Goal: Task Accomplishment & Management: Manage account settings

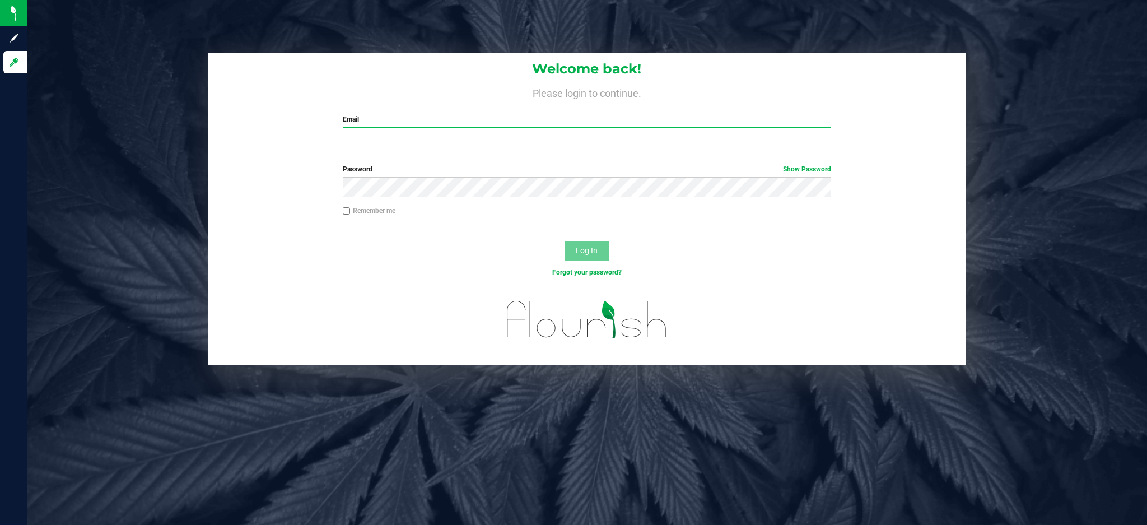
click at [467, 128] on input "Email" at bounding box center [587, 137] width 488 height 20
type input "[EMAIL_ADDRESS][DOMAIN_NAME]"
click at [565, 241] on button "Log In" at bounding box center [587, 251] width 45 height 20
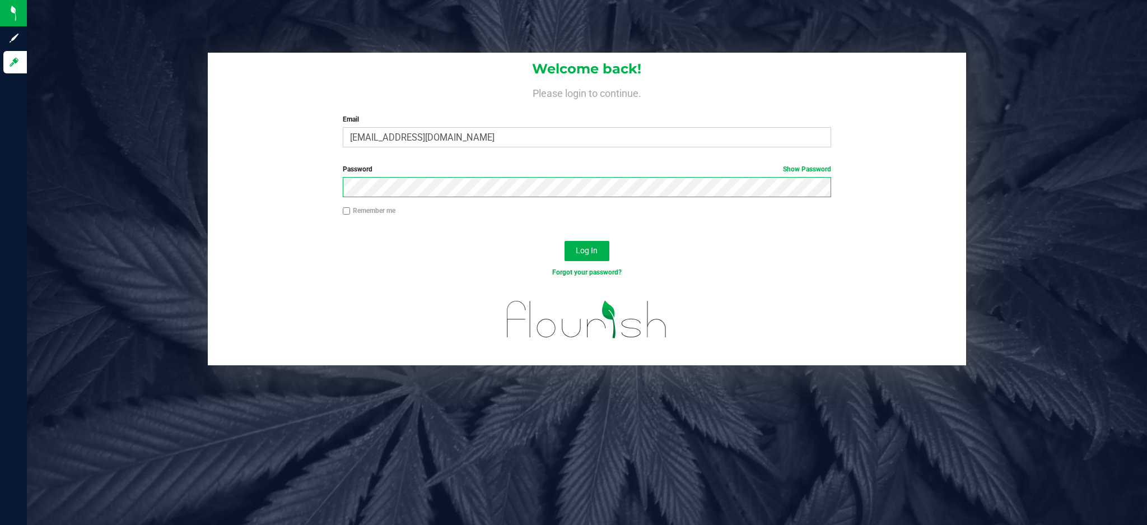
click at [565, 241] on button "Log In" at bounding box center [587, 251] width 45 height 20
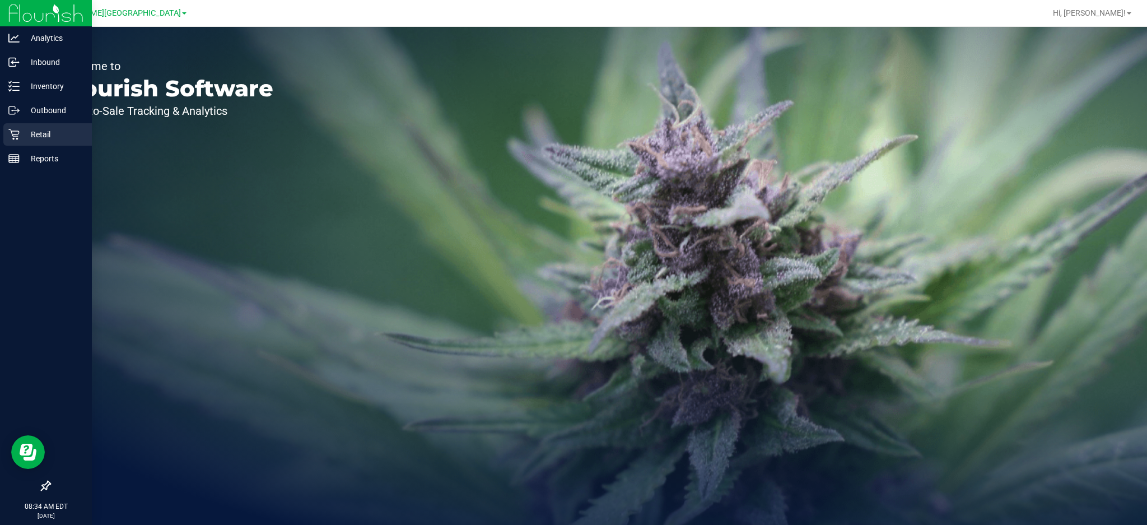
click at [38, 137] on p "Retail" at bounding box center [53, 134] width 67 height 13
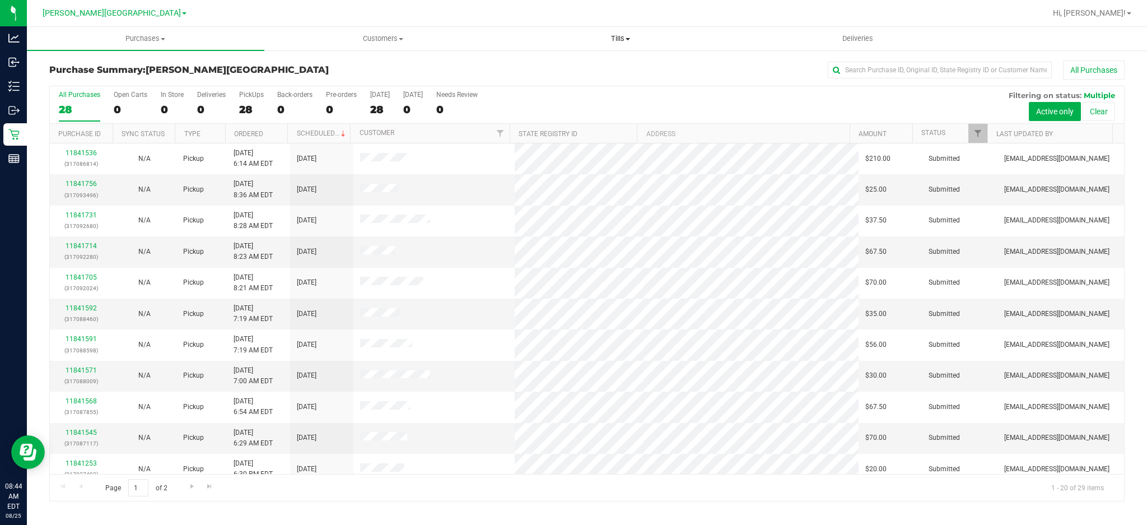
click at [615, 34] on span "Tills" at bounding box center [620, 39] width 236 height 10
click at [569, 67] on span "Manage tills" at bounding box center [540, 68] width 76 height 10
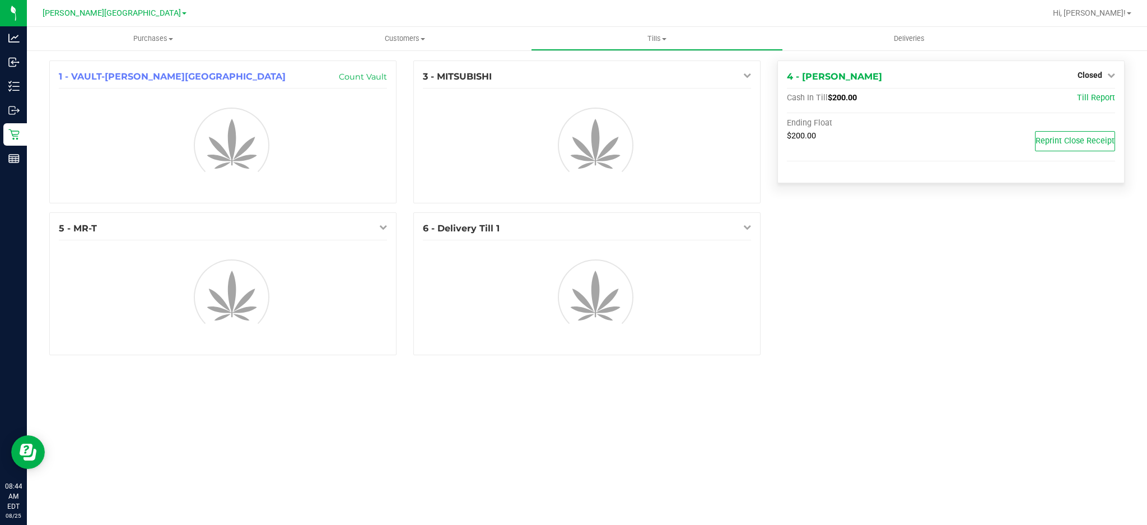
click at [891, 72] on div "4 - [PERSON_NAME] Closed Open Till" at bounding box center [951, 76] width 328 height 13
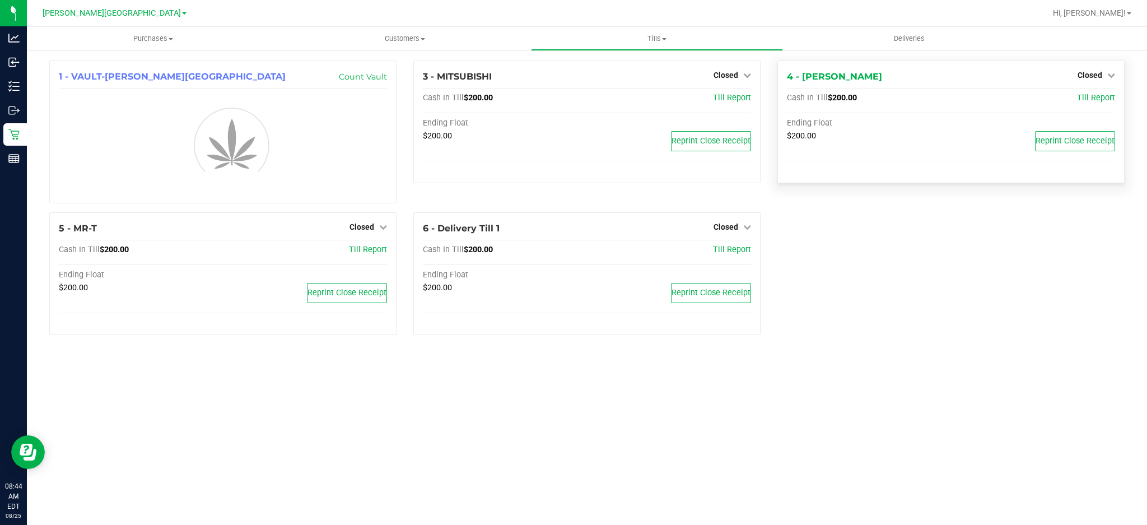
click at [871, 80] on div "4 - [PERSON_NAME] Closed Open Till" at bounding box center [951, 76] width 328 height 13
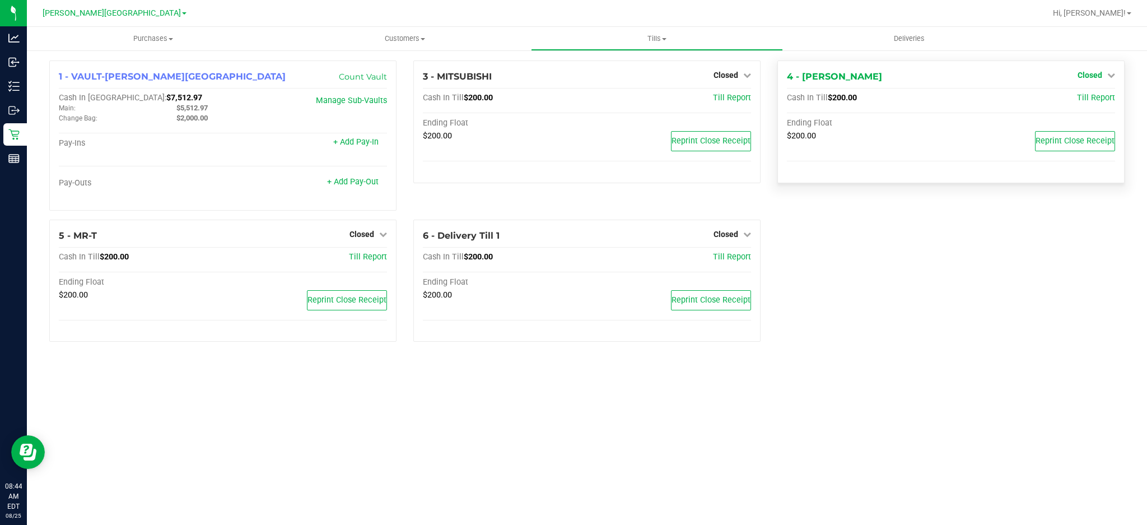
click at [1092, 71] on span "Closed" at bounding box center [1090, 75] width 25 height 9
click at [1077, 96] on link "Open Till" at bounding box center [1090, 98] width 30 height 9
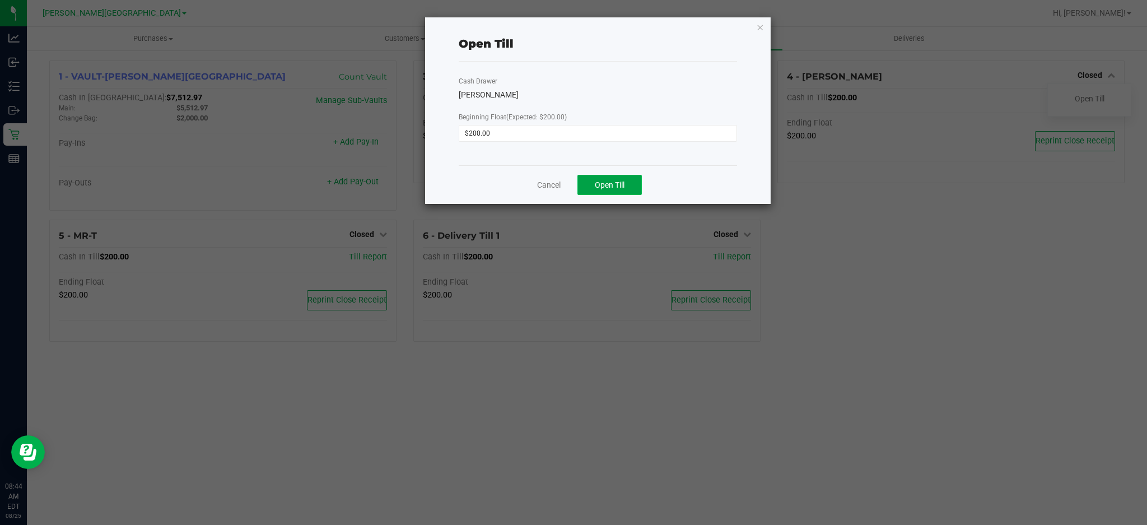
click at [617, 176] on button "Open Till" at bounding box center [610, 185] width 64 height 20
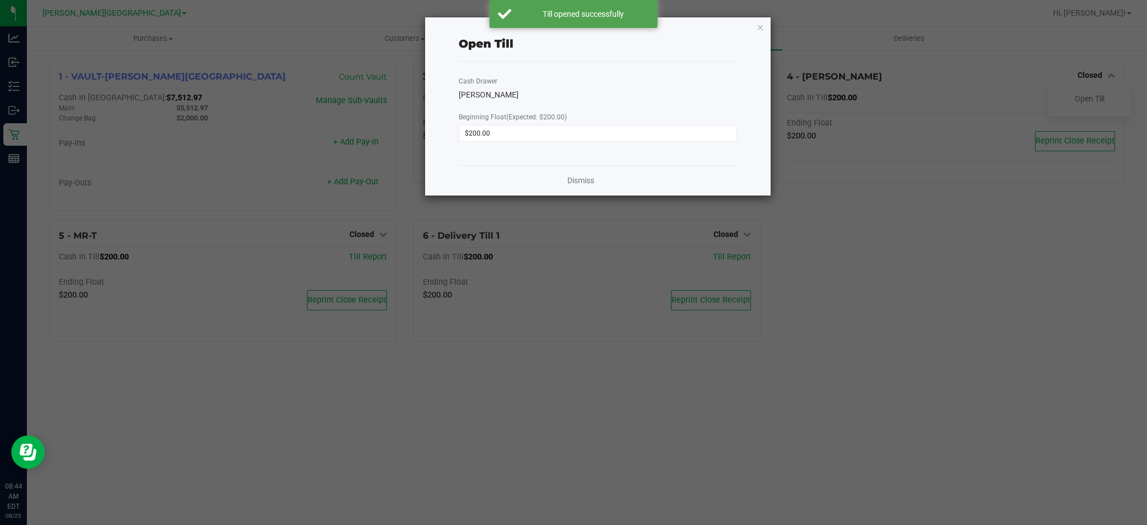
click at [598, 178] on div "Dismiss" at bounding box center [598, 180] width 278 height 30
click at [585, 179] on link "Dismiss" at bounding box center [580, 181] width 27 height 12
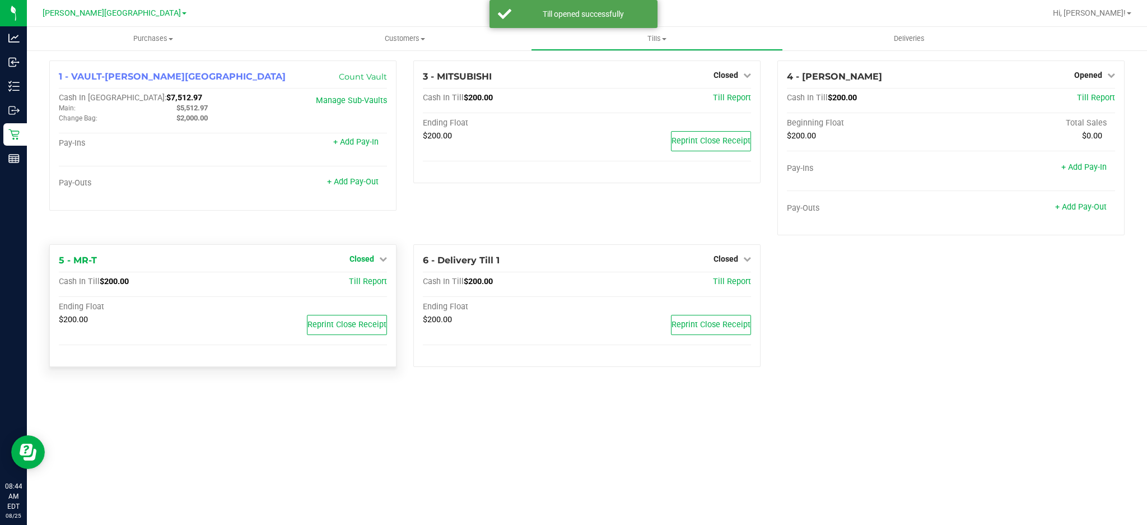
click at [375, 257] on link "Closed" at bounding box center [369, 258] width 38 height 9
click at [374, 278] on link "Open Till" at bounding box center [362, 282] width 30 height 9
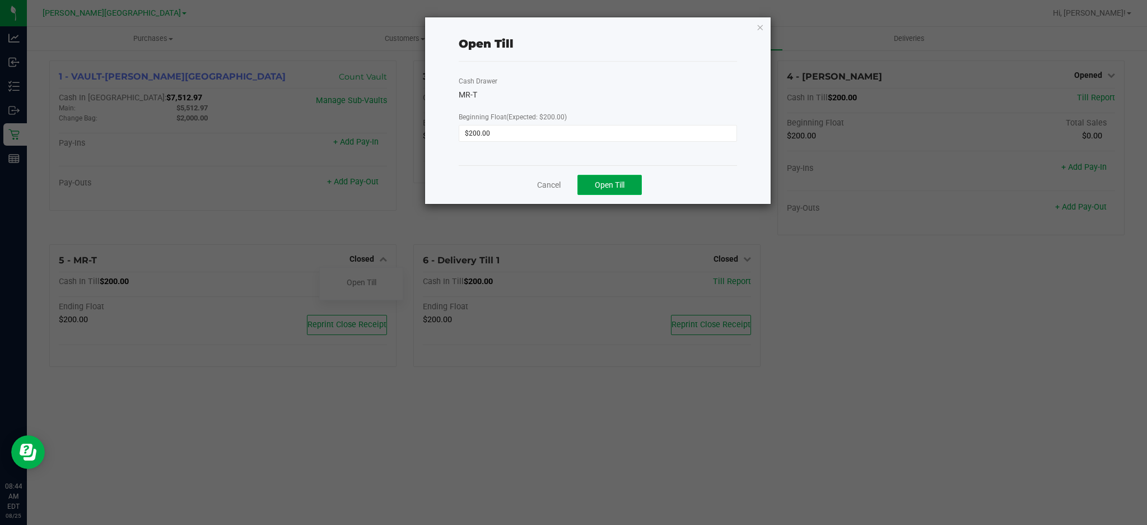
click at [578, 186] on button "Open Till" at bounding box center [610, 185] width 64 height 20
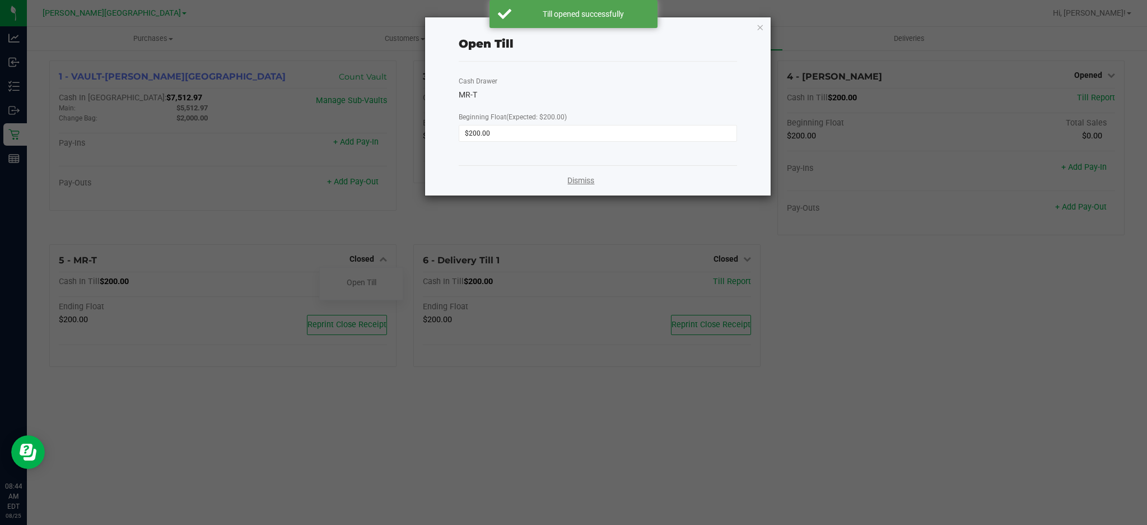
click at [585, 180] on link "Dismiss" at bounding box center [580, 181] width 27 height 12
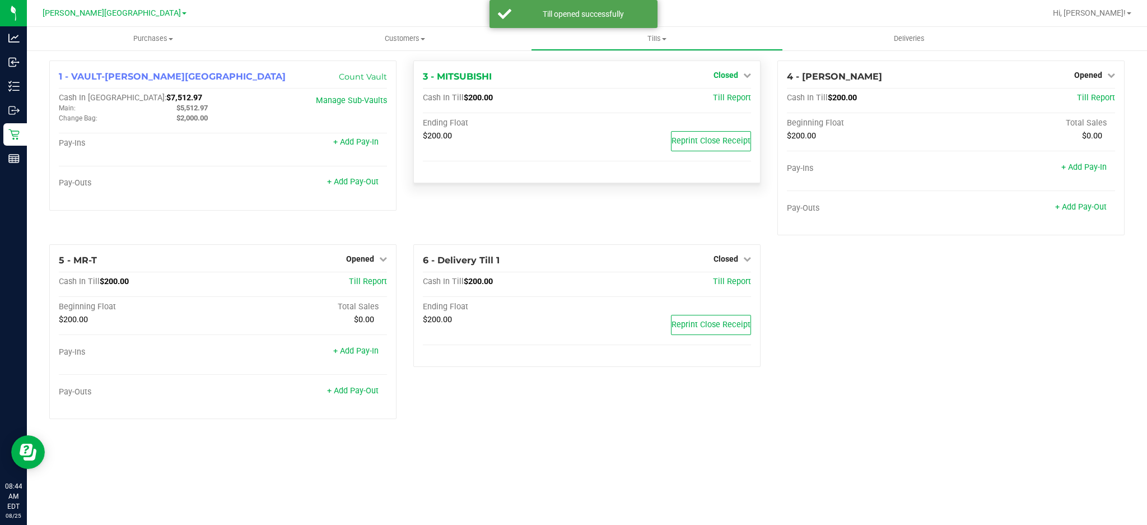
click at [737, 77] on span "Closed" at bounding box center [726, 75] width 25 height 9
click at [720, 101] on link "Open Till" at bounding box center [726, 98] width 30 height 9
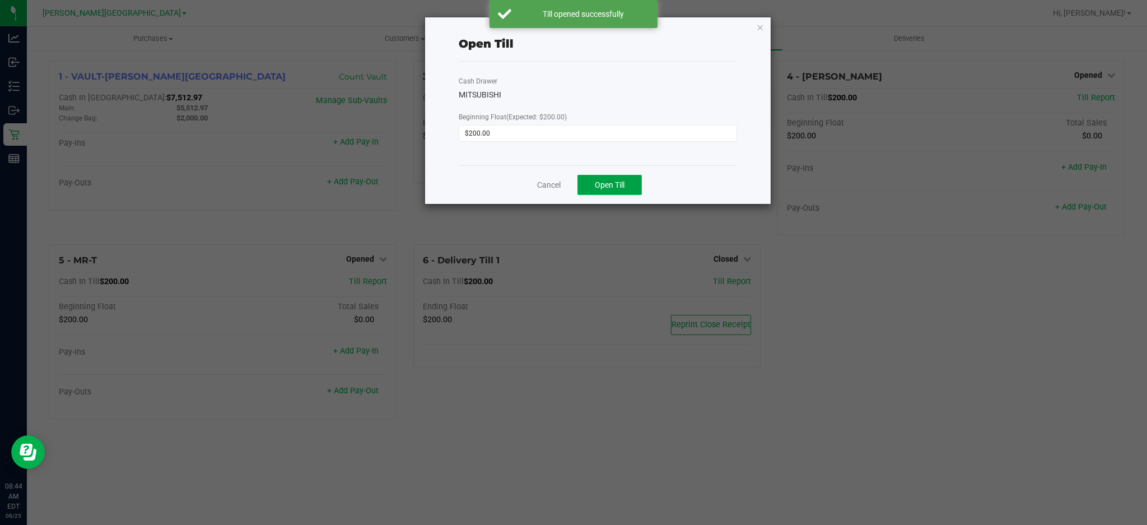
click at [598, 183] on span "Open Till" at bounding box center [610, 184] width 30 height 9
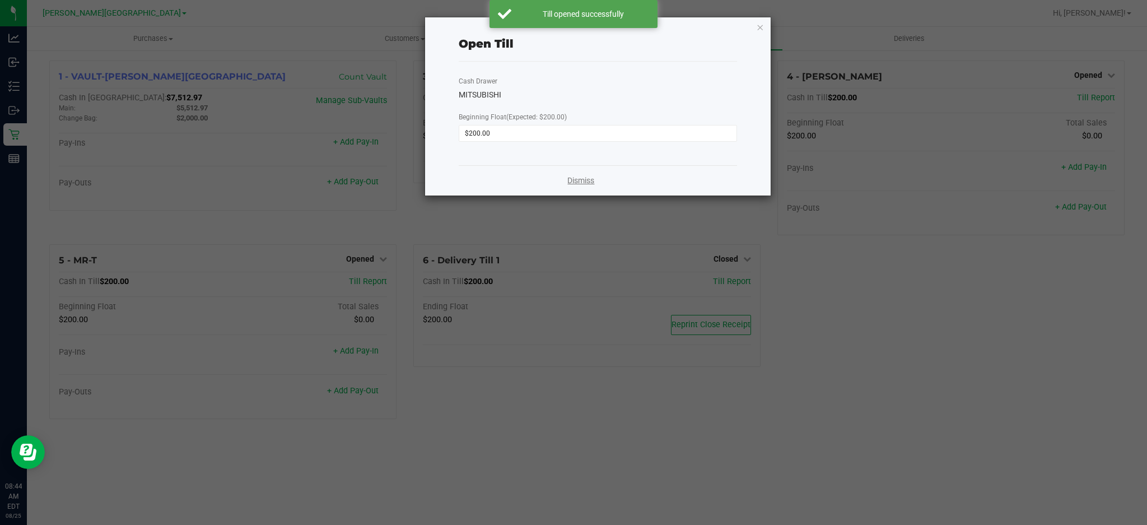
click at [574, 182] on link "Dismiss" at bounding box center [580, 181] width 27 height 12
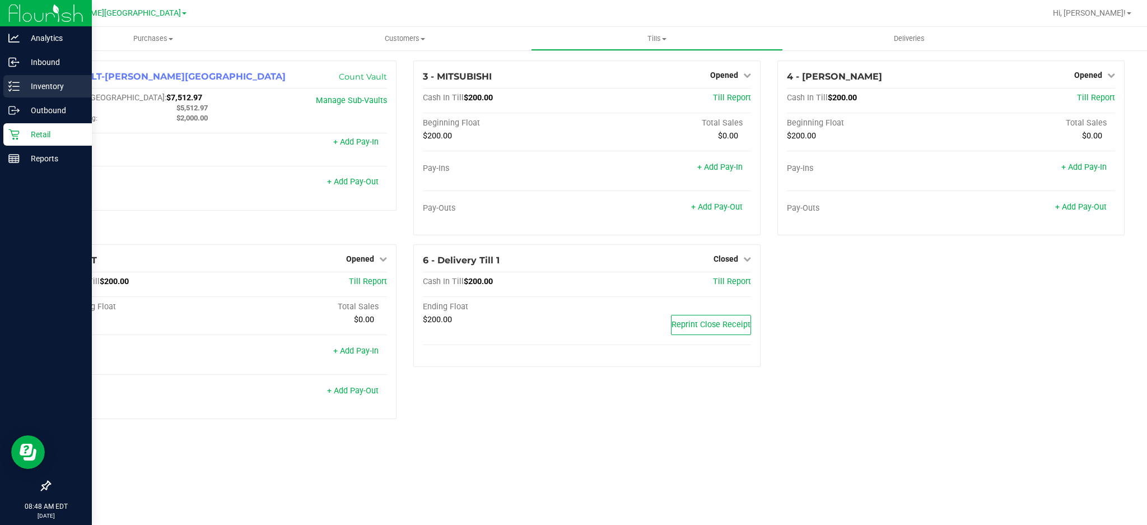
click at [24, 85] on p "Inventory" at bounding box center [53, 86] width 67 height 13
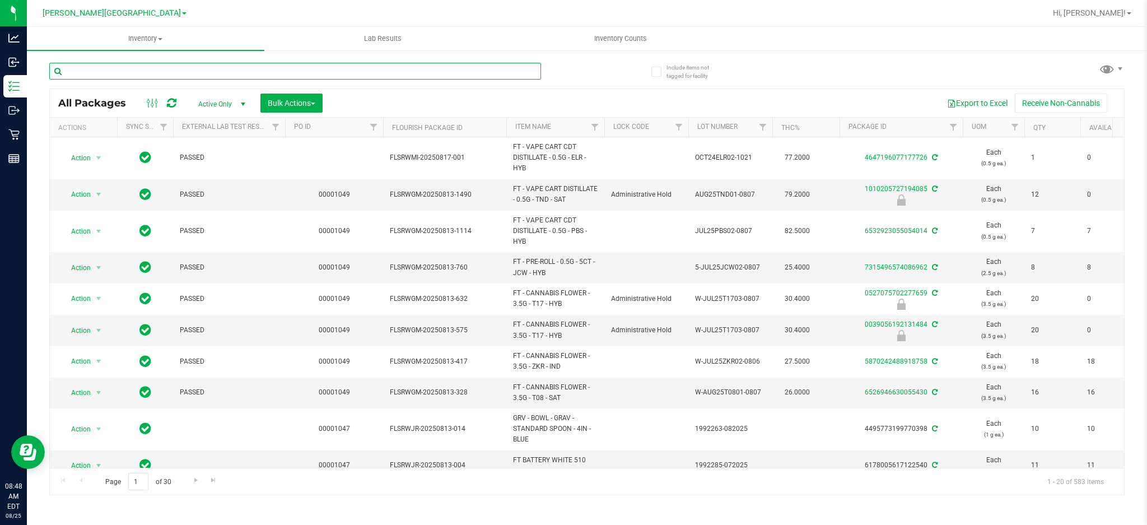
click at [283, 67] on input "text" at bounding box center [295, 71] width 492 height 17
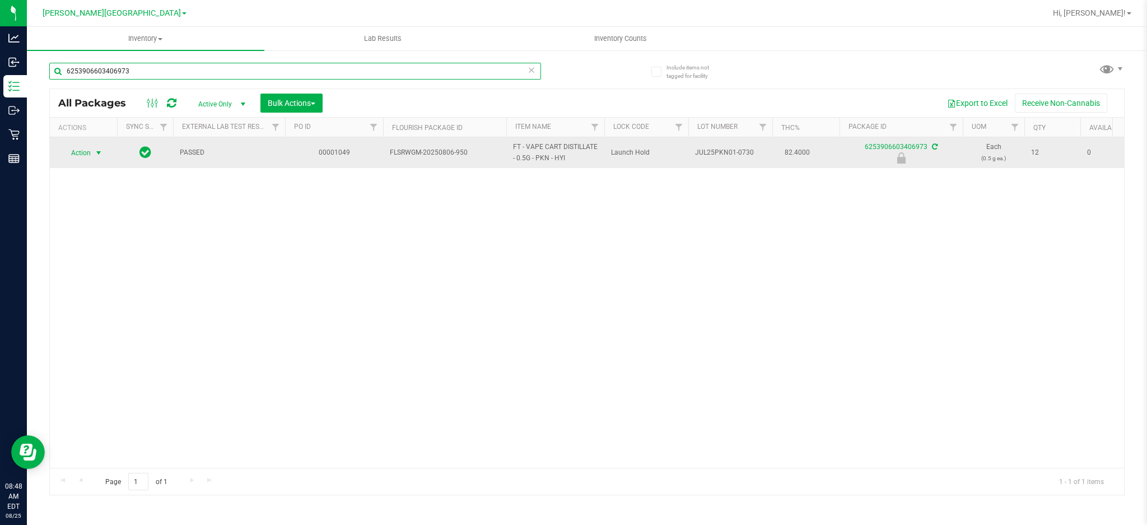
type input "6253906603406973"
click at [93, 151] on span "select" at bounding box center [99, 153] width 14 height 16
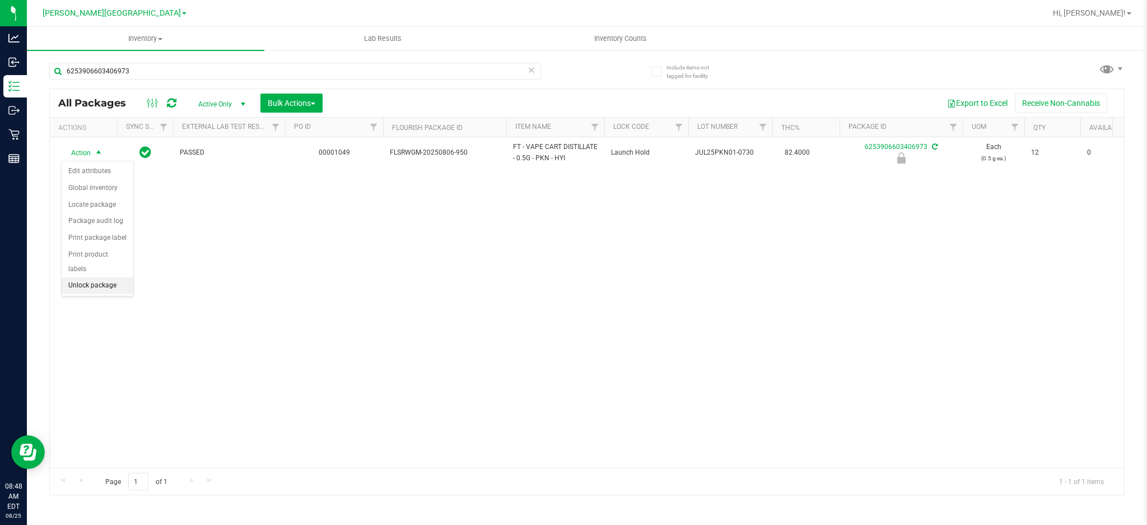
click at [85, 279] on li "Unlock package" at bounding box center [98, 285] width 72 height 17
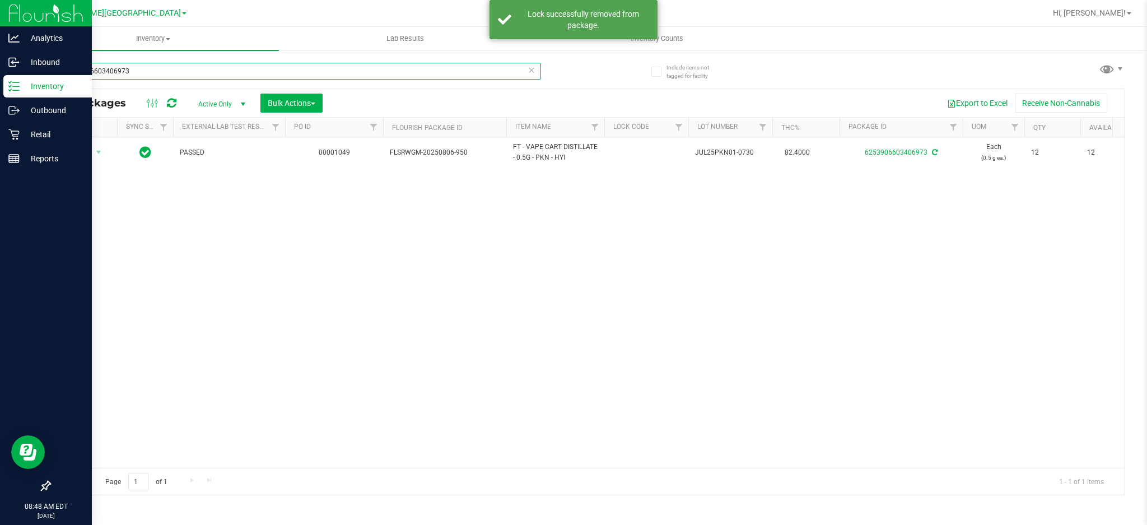
drag, startPoint x: 164, startPoint y: 72, endPoint x: 0, endPoint y: 76, distance: 163.6
click at [0, 77] on div "Analytics Inbound Inventory Outbound Retail Reports 08:48 AM EDT [DATE] 08/25 […" at bounding box center [573, 262] width 1147 height 525
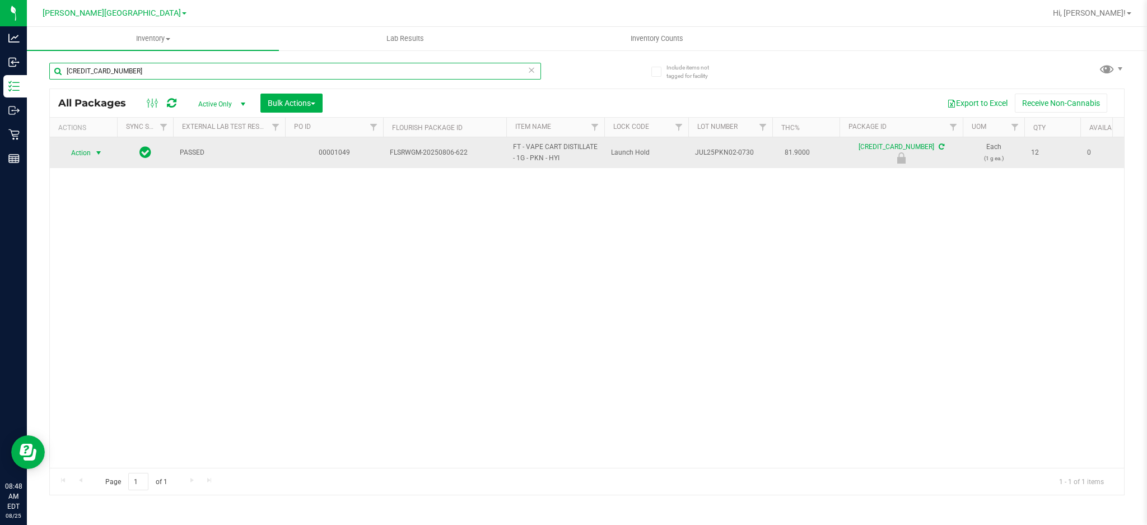
type input "[CREDIT_CARD_NUMBER]"
click at [103, 150] on span "select" at bounding box center [99, 153] width 14 height 16
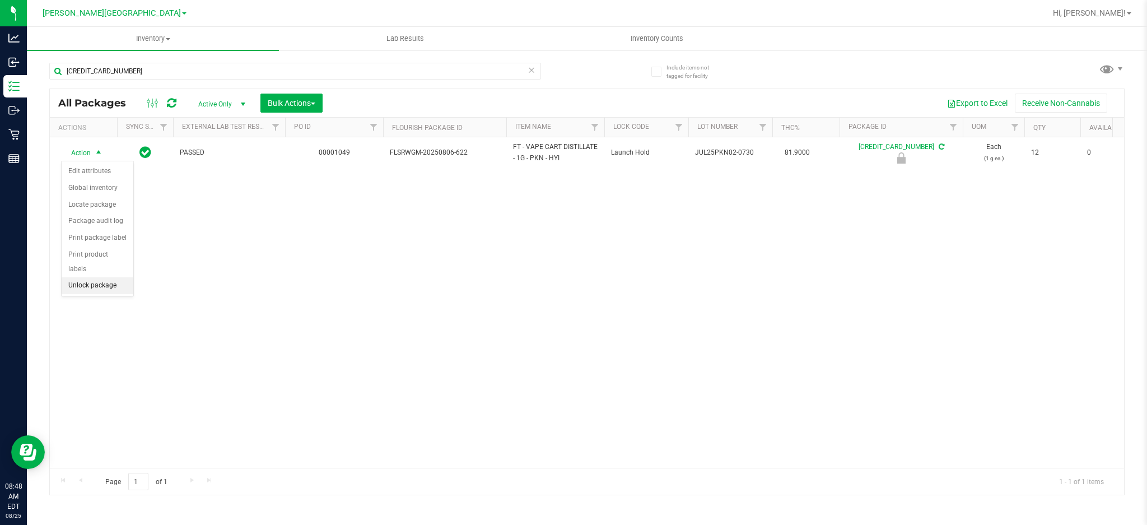
click at [88, 285] on li "Unlock package" at bounding box center [98, 285] width 72 height 17
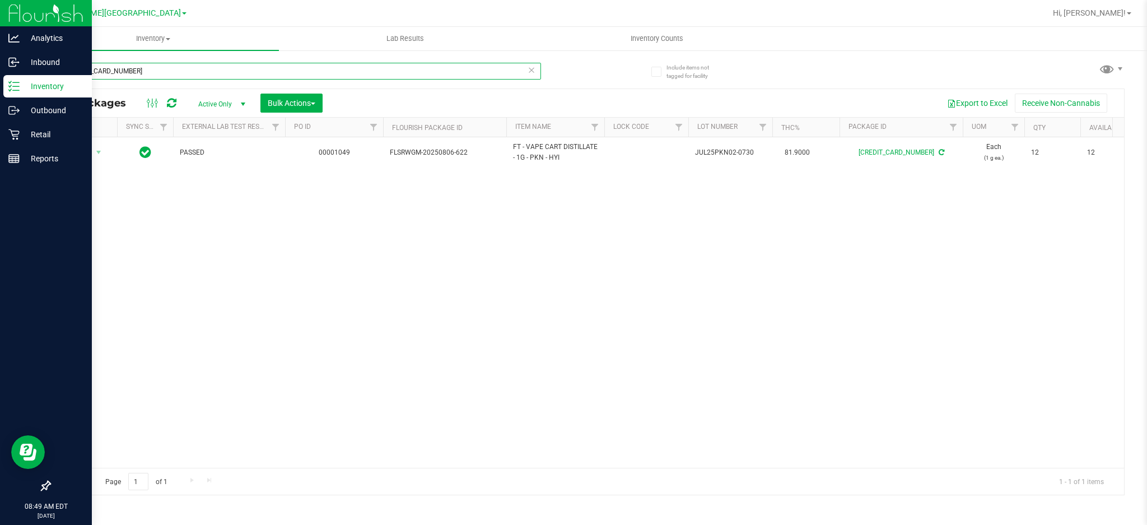
drag, startPoint x: 150, startPoint y: 75, endPoint x: 0, endPoint y: 86, distance: 150.6
click at [0, 85] on div "Analytics Inbound Inventory Outbound Retail Reports 08:49 AM EDT [DATE] 08/25 […" at bounding box center [573, 262] width 1147 height 525
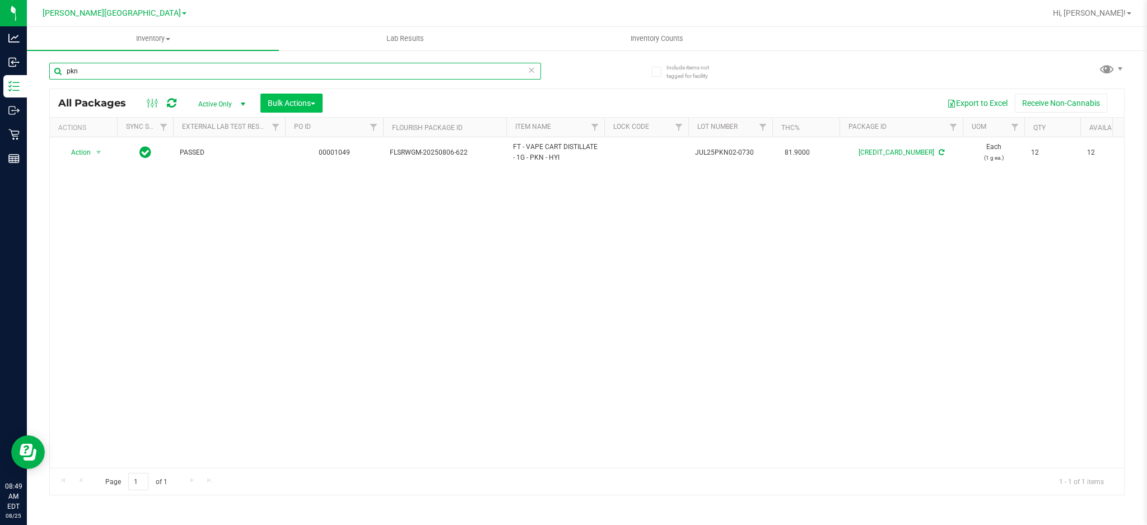
type input "pkn"
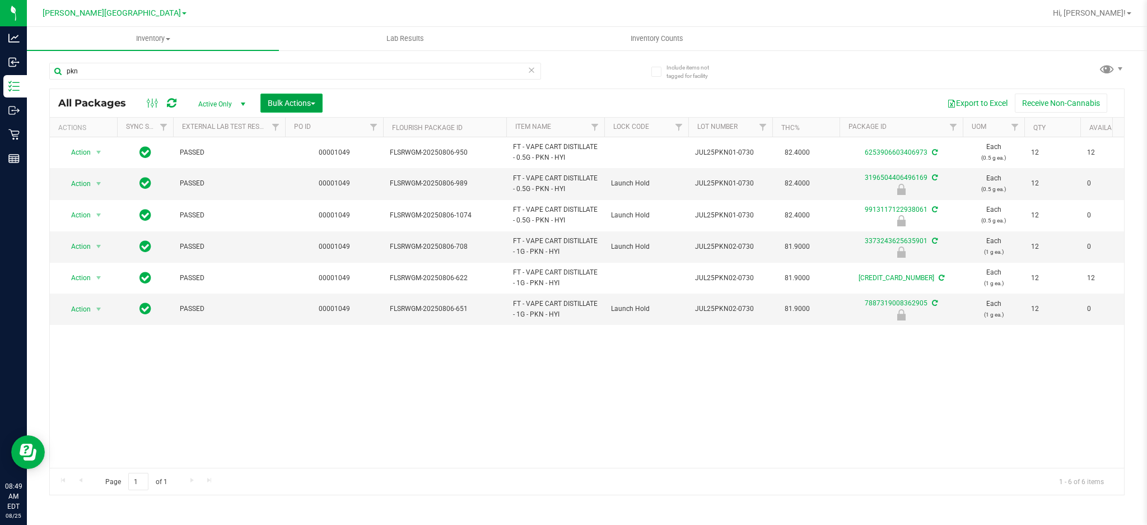
click at [296, 108] on button "Bulk Actions" at bounding box center [291, 103] width 62 height 19
click at [323, 217] on div "Lock/Unlock packages" at bounding box center [313, 212] width 92 height 18
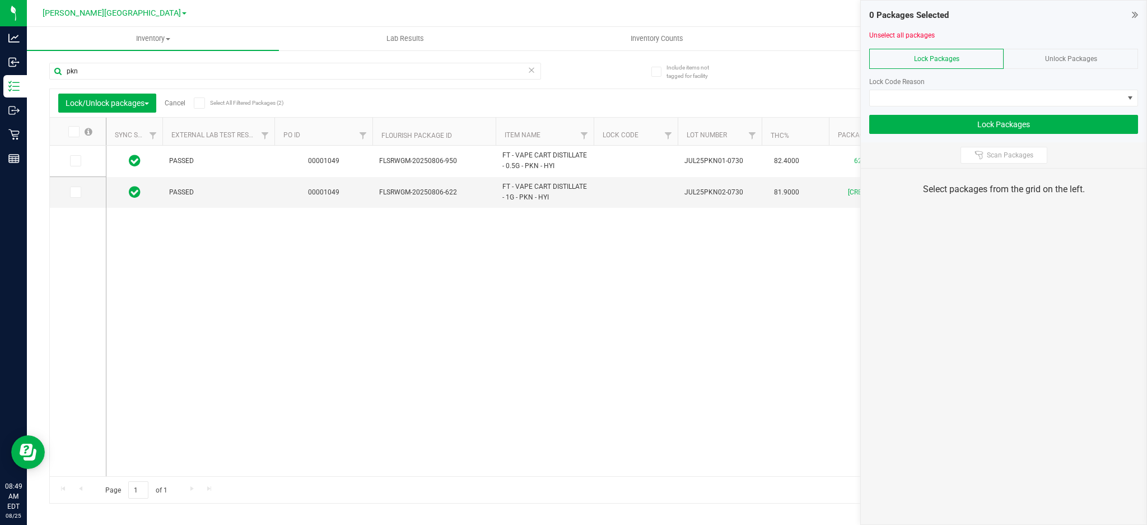
click at [1081, 60] on span "Unlock Packages" at bounding box center [1071, 59] width 52 height 8
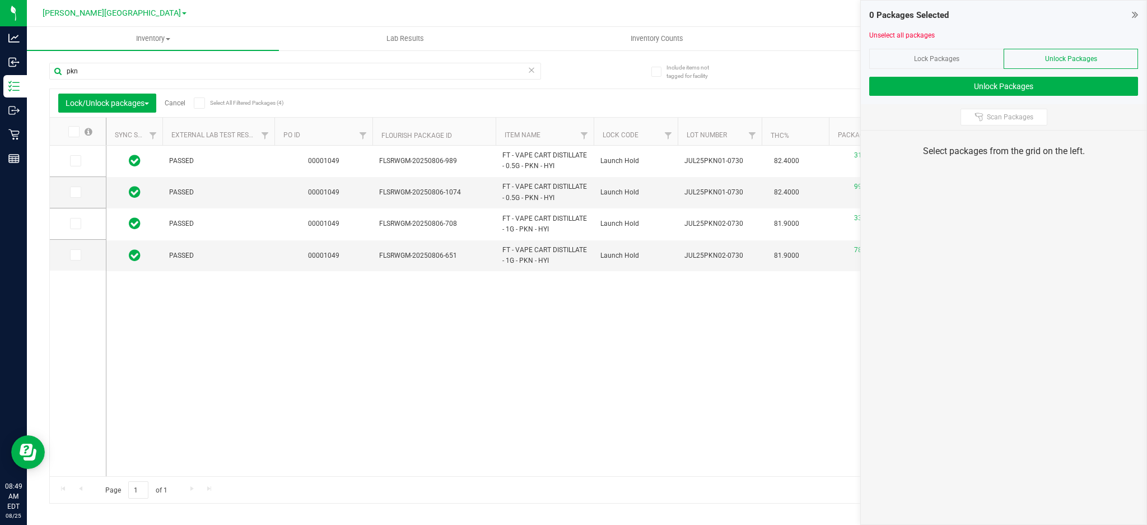
click at [72, 132] on icon at bounding box center [72, 132] width 7 height 0
click at [0, 0] on input "checkbox" at bounding box center [0, 0] width 0 height 0
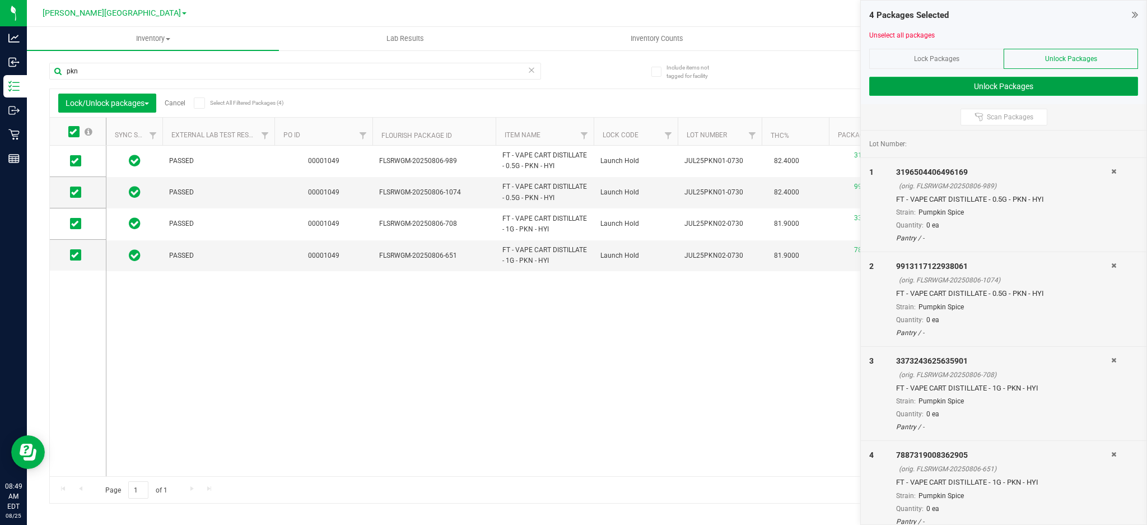
click at [980, 93] on button "Unlock Packages" at bounding box center [1003, 86] width 269 height 19
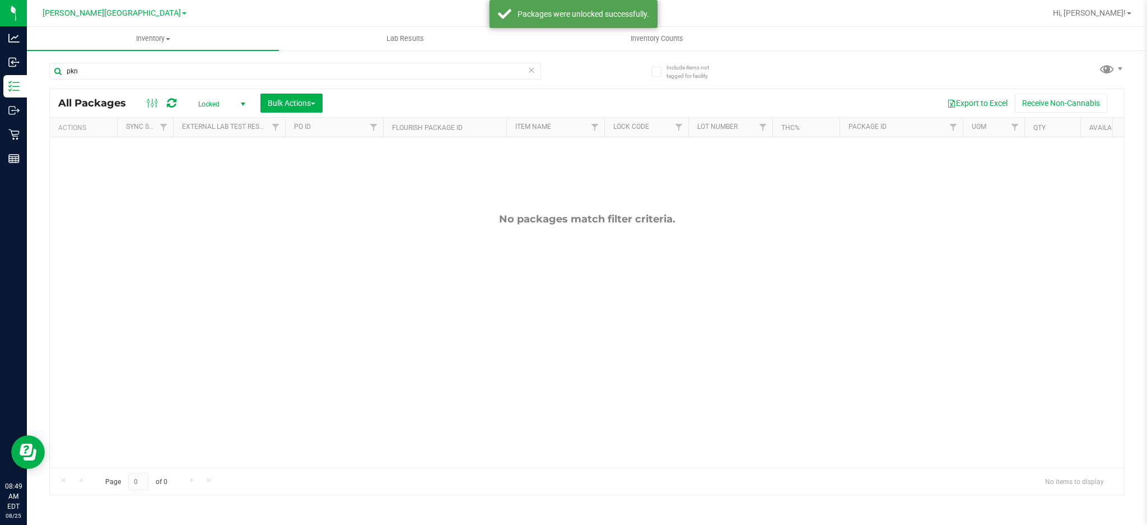
click at [306, 92] on div "All Packages Locked Active Only Lab Samples Locked All External Internal Bulk A…" at bounding box center [587, 103] width 1074 height 28
click at [306, 110] on button "Bulk Actions" at bounding box center [291, 103] width 62 height 19
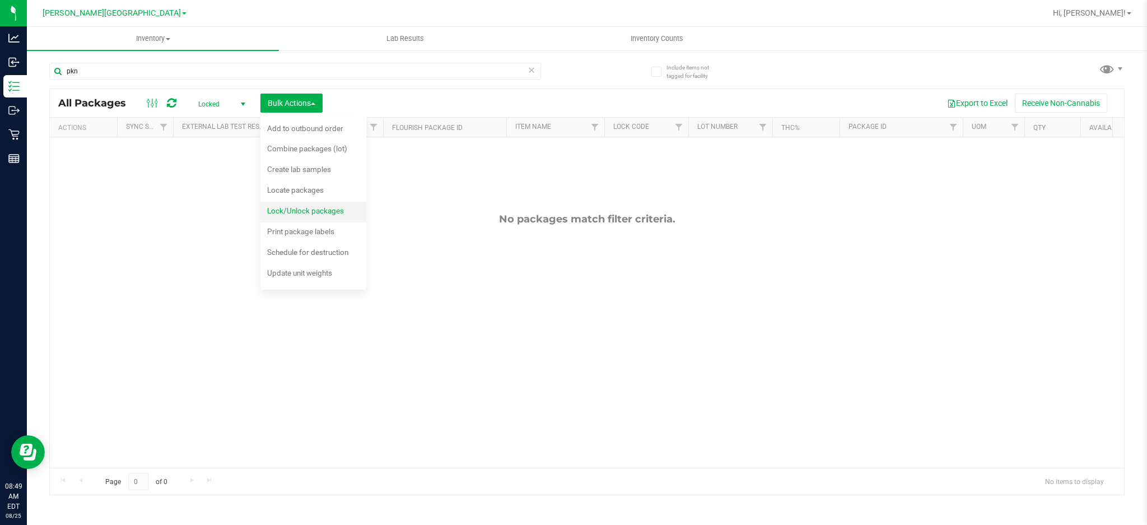
click at [301, 209] on span "Lock/Unlock packages" at bounding box center [305, 210] width 77 height 9
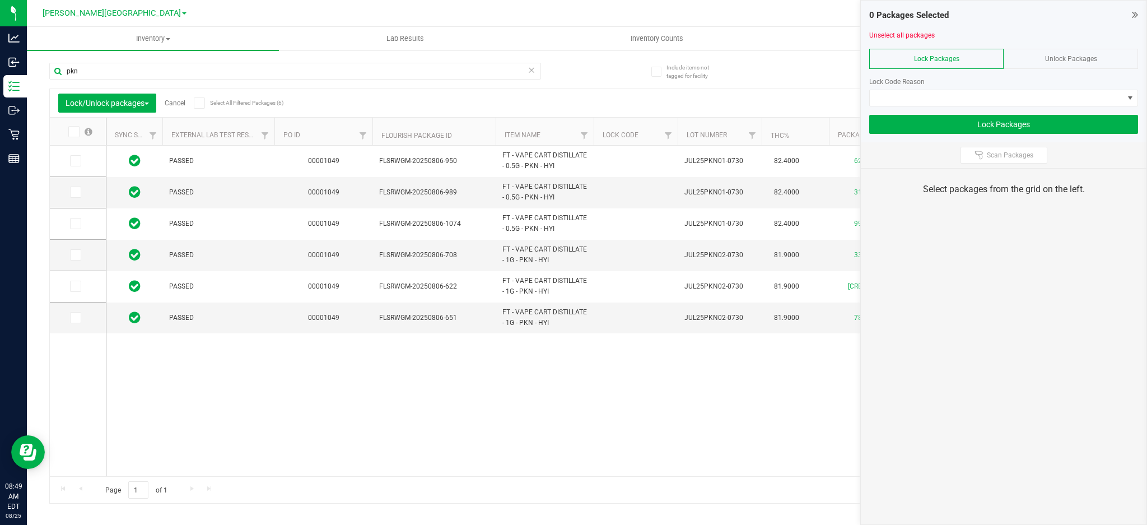
click at [993, 108] on div at bounding box center [1003, 110] width 269 height 8
click at [996, 95] on span at bounding box center [997, 98] width 254 height 16
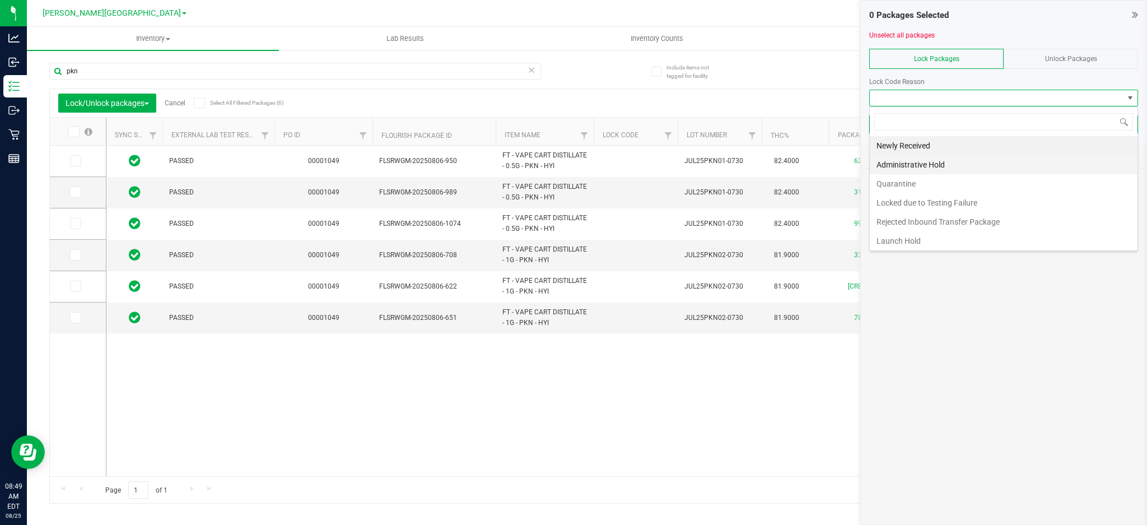
scroll to position [17, 269]
click at [933, 162] on li "Administrative Hold" at bounding box center [1004, 164] width 268 height 19
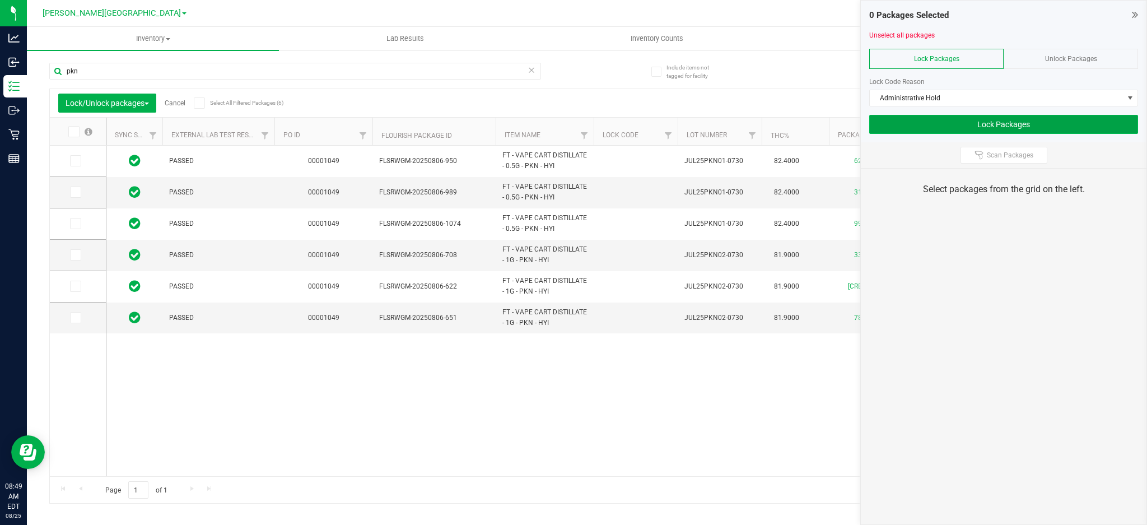
click at [993, 124] on button "Lock Packages" at bounding box center [1003, 124] width 269 height 19
click at [72, 132] on icon at bounding box center [72, 132] width 7 height 0
click at [0, 0] on input "checkbox" at bounding box center [0, 0] width 0 height 0
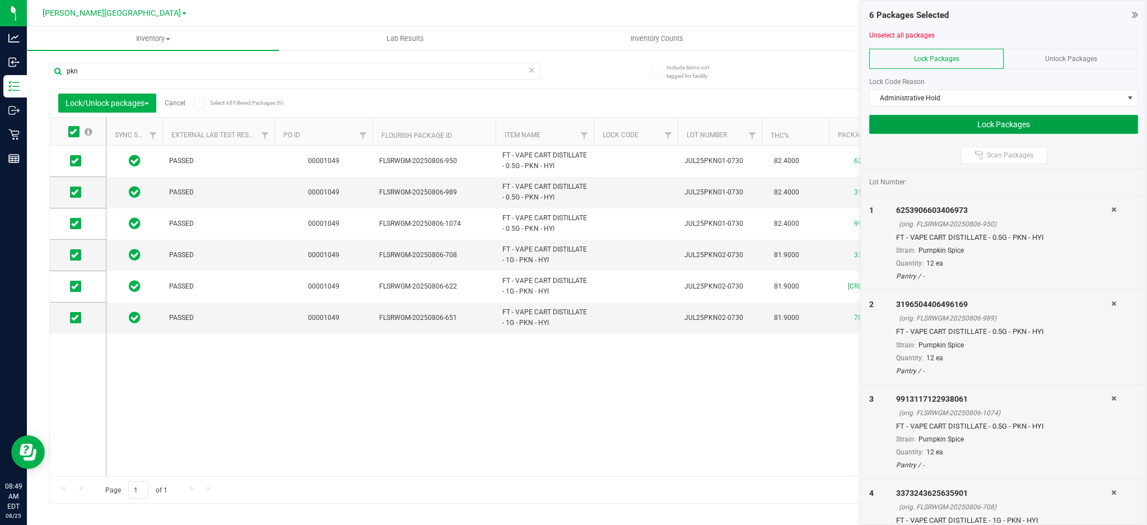
click at [944, 123] on button "Lock Packages" at bounding box center [1003, 124] width 269 height 19
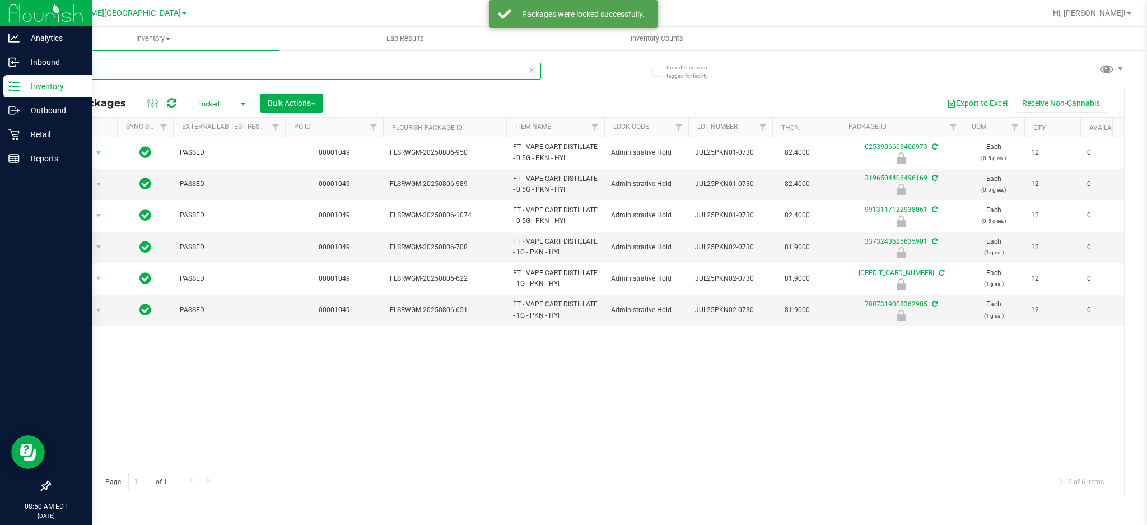
drag, startPoint x: 132, startPoint y: 67, endPoint x: 0, endPoint y: 87, distance: 133.3
click at [0, 87] on div "Analytics Inbound Inventory Outbound Retail Reports 08:50 AM EDT [DATE] 08/25 […" at bounding box center [573, 262] width 1147 height 525
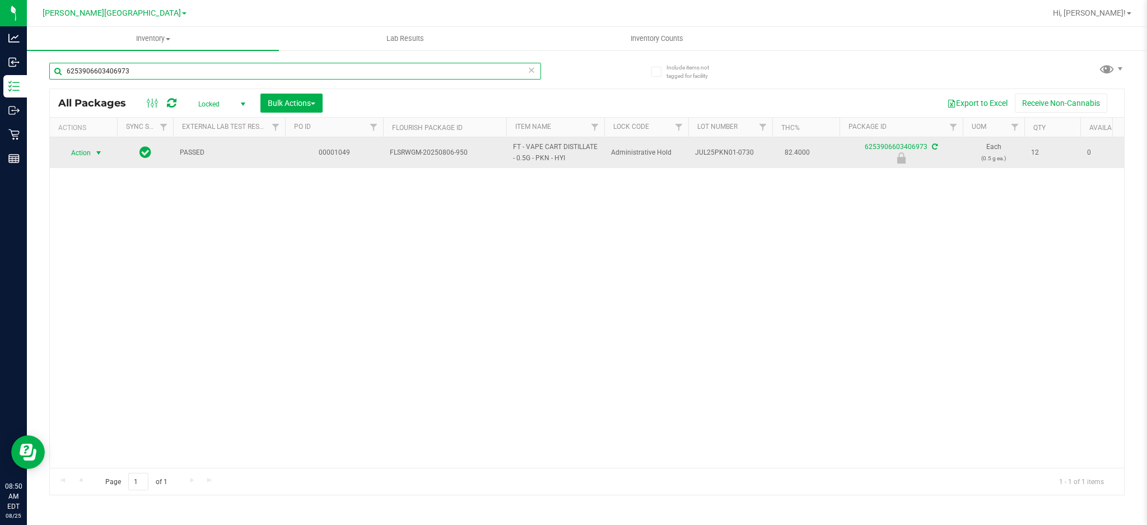
type input "6253906603406973"
click at [99, 153] on span "select" at bounding box center [98, 152] width 9 height 9
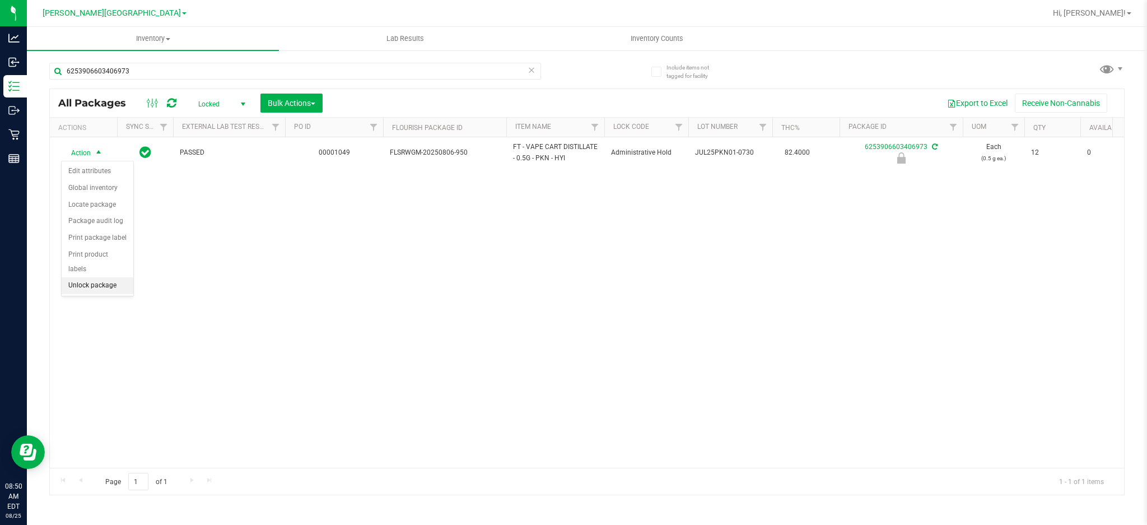
click at [89, 283] on li "Unlock package" at bounding box center [98, 285] width 72 height 17
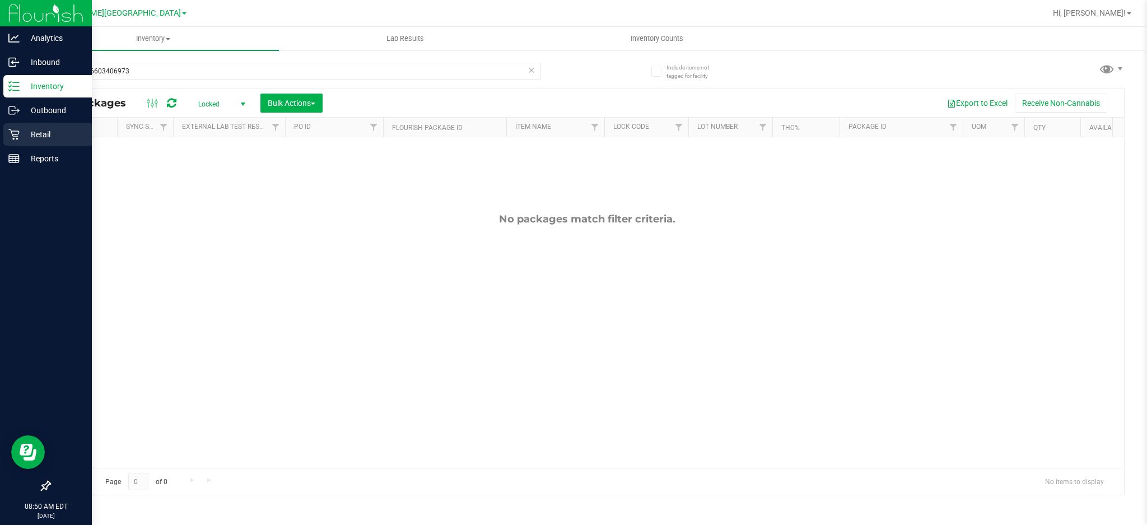
click at [24, 141] on p "Retail" at bounding box center [53, 134] width 67 height 13
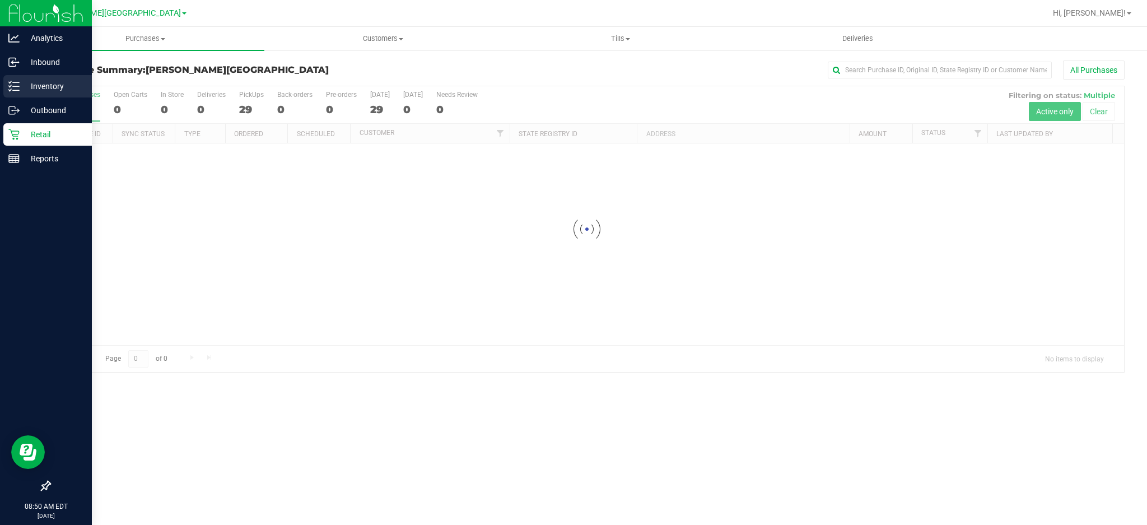
click at [21, 84] on p "Inventory" at bounding box center [53, 86] width 67 height 13
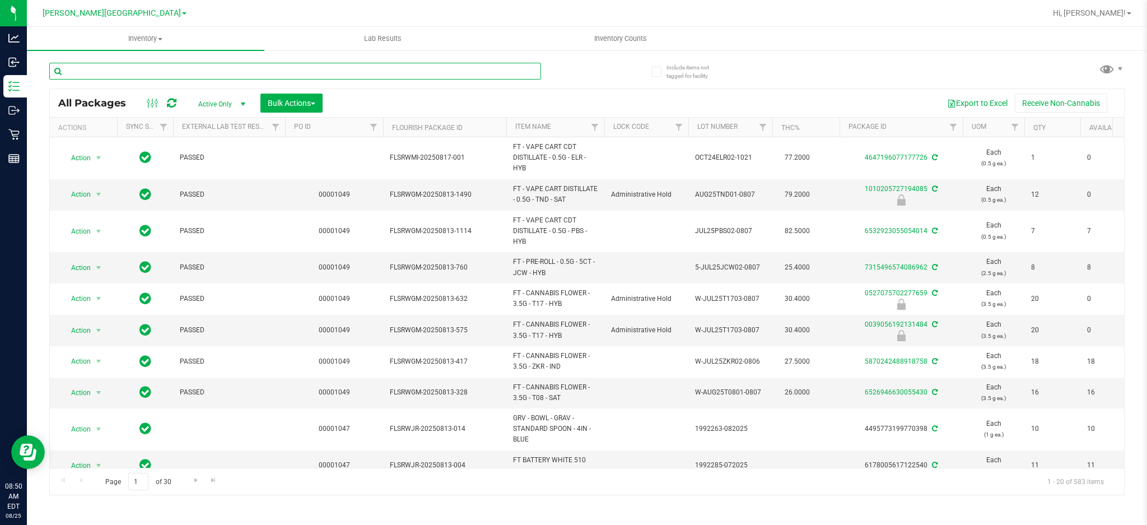
click at [139, 64] on input "text" at bounding box center [295, 71] width 492 height 17
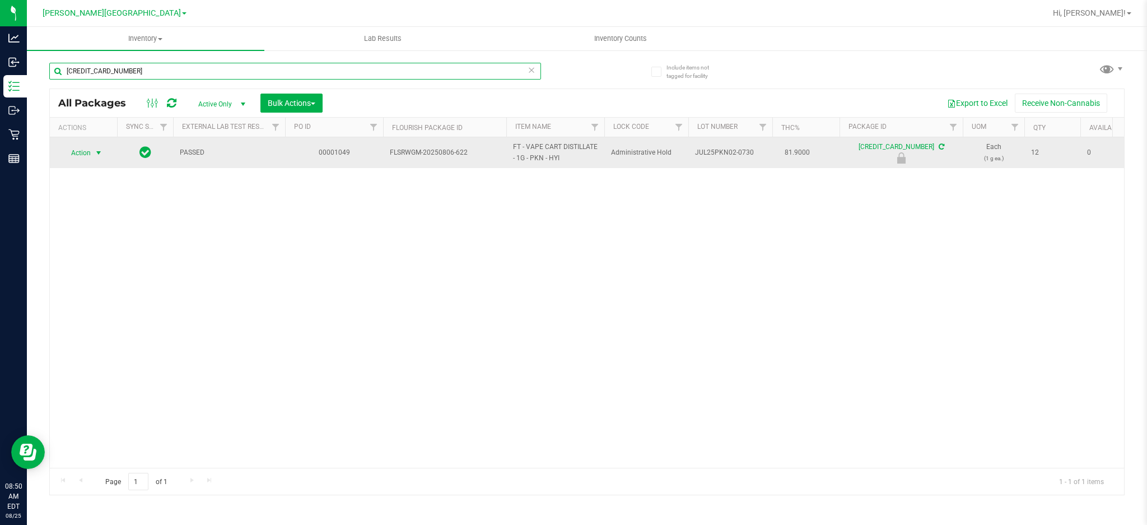
type input "[CREDIT_CARD_NUMBER]"
click at [100, 151] on span "select" at bounding box center [98, 152] width 9 height 9
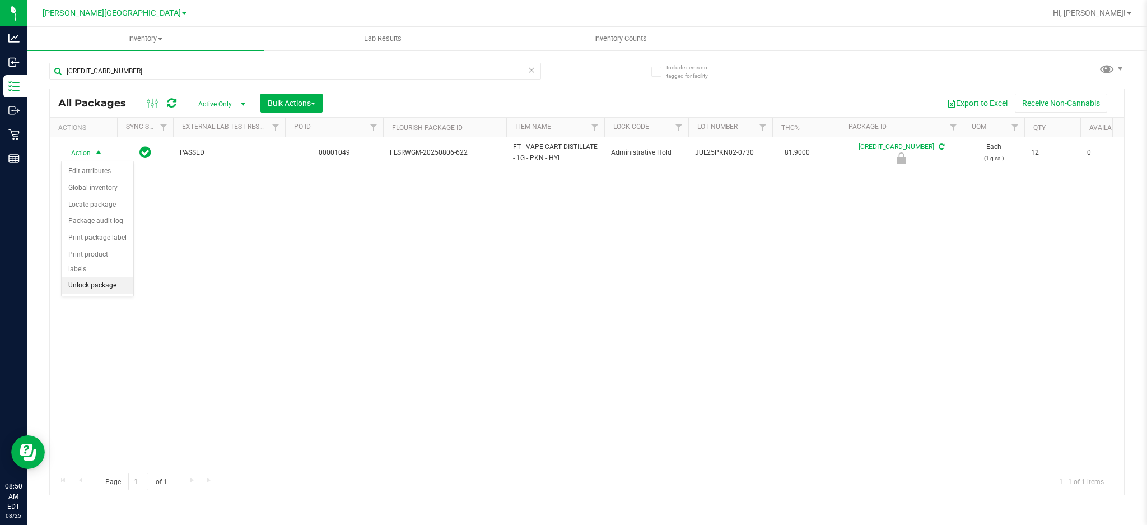
click at [99, 283] on li "Unlock package" at bounding box center [98, 285] width 72 height 17
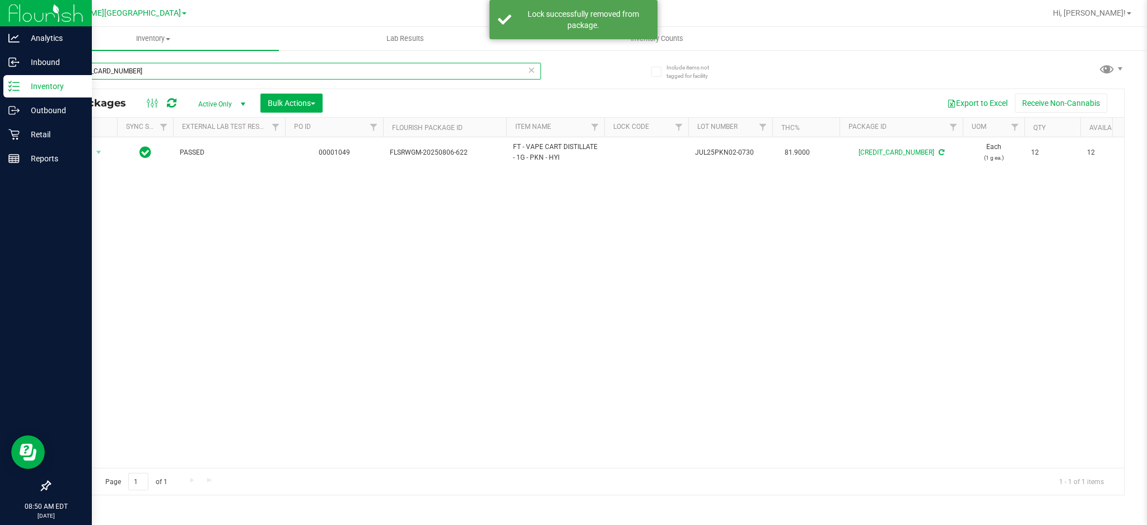
drag, startPoint x: 182, startPoint y: 63, endPoint x: 0, endPoint y: 84, distance: 183.3
click at [0, 84] on div "Analytics Inbound Inventory Outbound Retail Reports 08:50 AM EDT [DATE] 08/25 […" at bounding box center [573, 262] width 1147 height 525
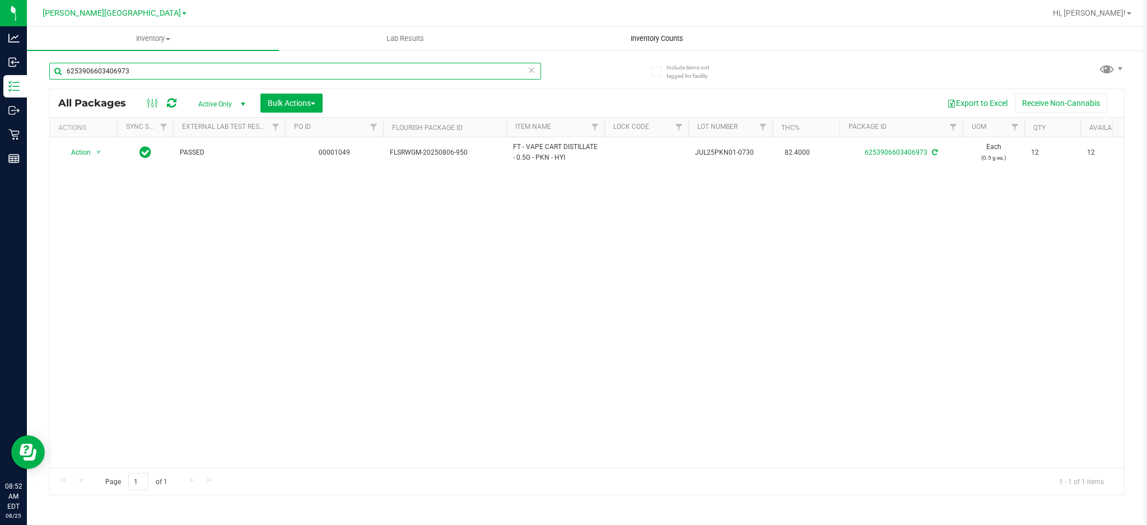
type input "6253906603406973"
click at [668, 40] on span "Inventory Counts" at bounding box center [657, 39] width 83 height 10
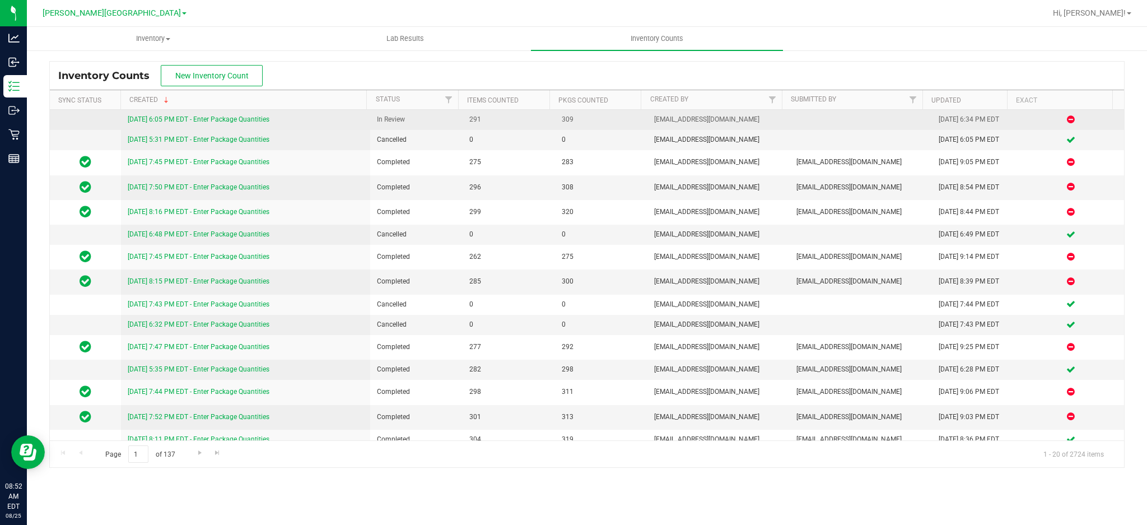
click at [221, 120] on link "[DATE] 6:05 PM EDT - Enter Package Quantities" at bounding box center [199, 119] width 142 height 8
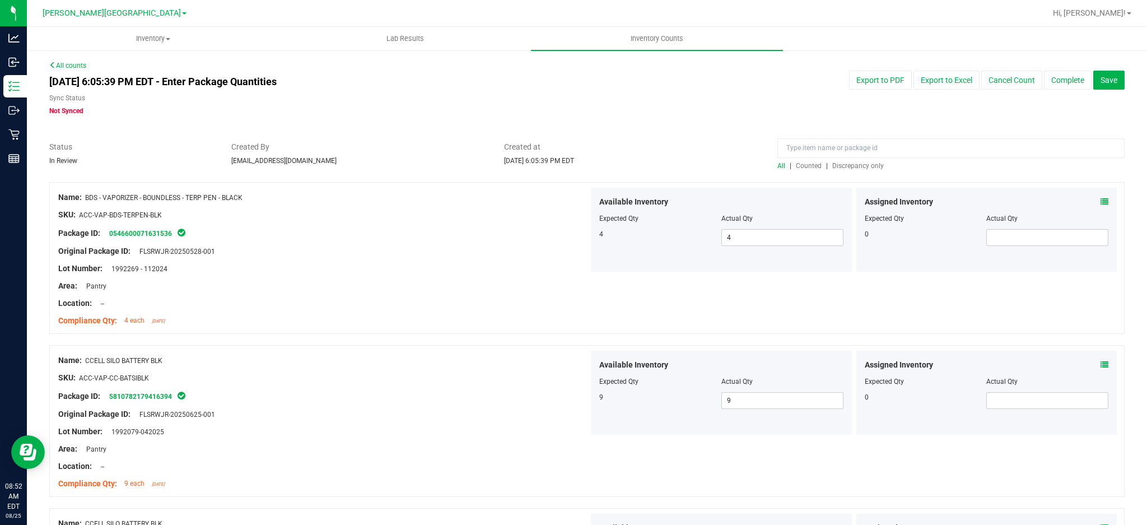
click at [859, 169] on span "Discrepancy only" at bounding box center [858, 166] width 52 height 8
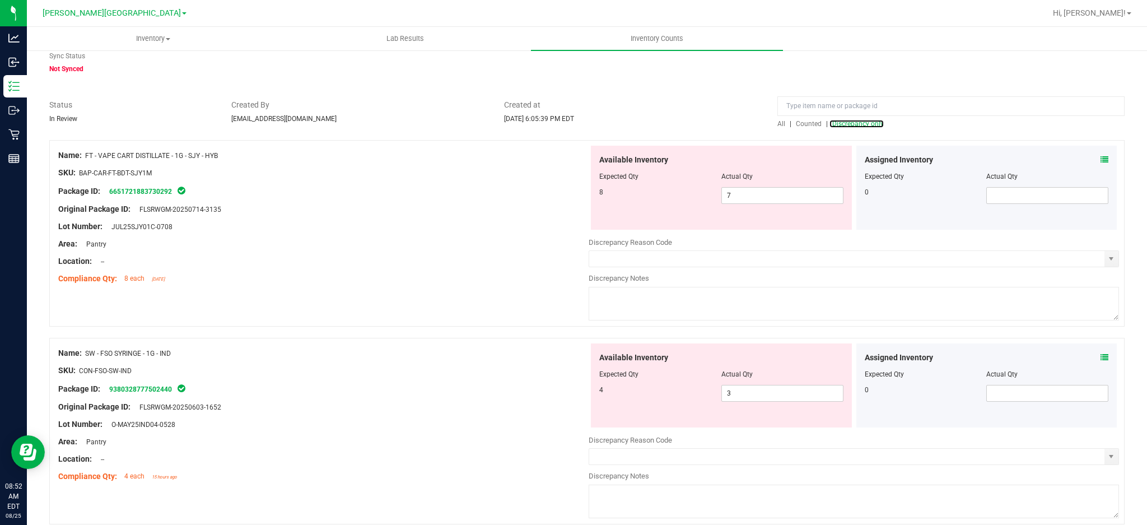
scroll to position [16, 0]
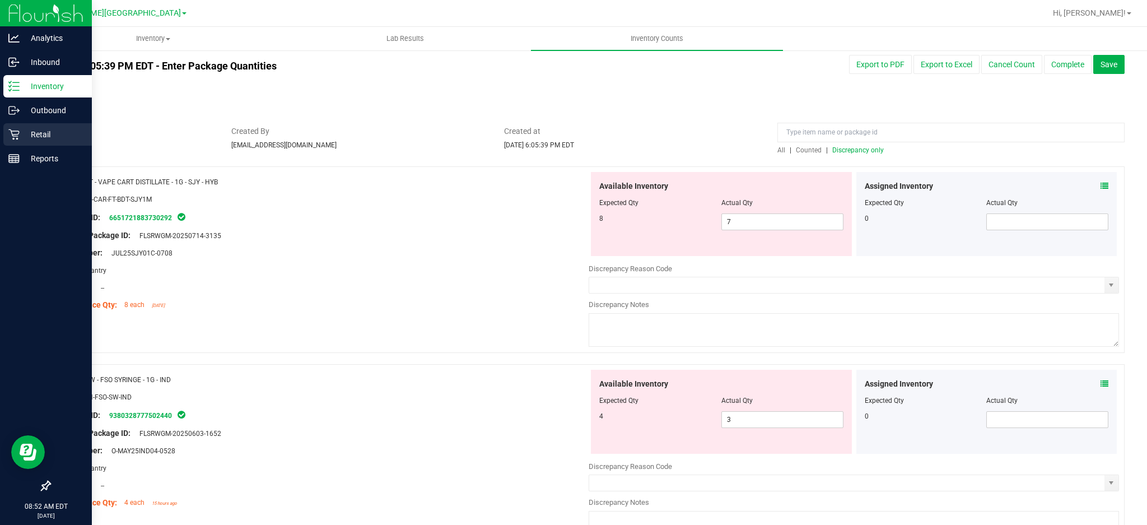
click at [29, 141] on div "Retail" at bounding box center [47, 134] width 89 height 22
